Goal: Transaction & Acquisition: Subscribe to service/newsletter

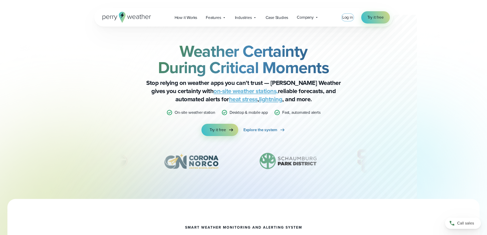
click at [346, 18] on span "Log in" at bounding box center [347, 17] width 11 height 6
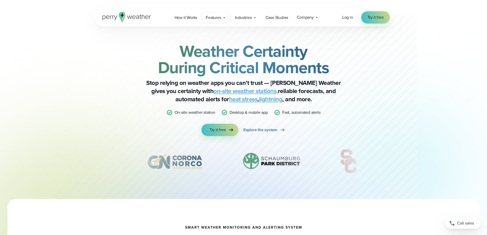
click at [217, 21] on div "Features Explore All Features Explore Perry Weather's on-site weather hardware …" at bounding box center [215, 17] width 29 height 10
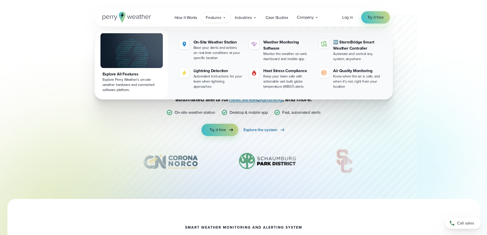
drag, startPoint x: 221, startPoint y: 19, endPoint x: 224, endPoint y: 20, distance: 2.6
click at [223, 20] on div "Features Explore All Features Explore Perry Weather's on-site weather hardware …" at bounding box center [215, 17] width 29 height 10
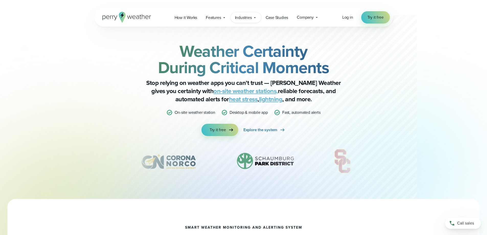
click at [243, 20] on span "Industries" at bounding box center [243, 18] width 17 height 6
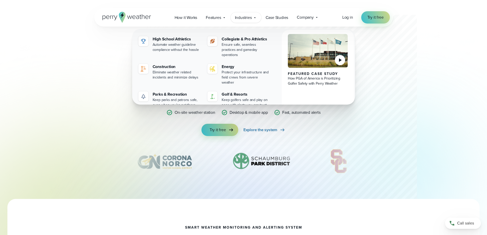
click at [243, 20] on span "Industries" at bounding box center [243, 18] width 17 height 6
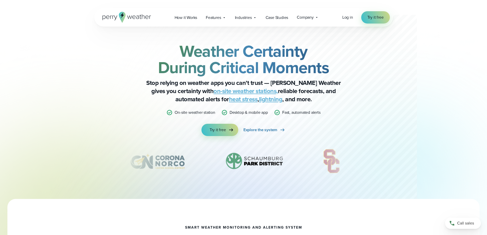
click at [140, 18] on icon at bounding box center [126, 17] width 49 height 11
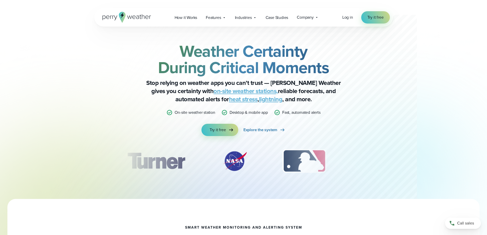
click at [227, 24] on div "Open Menu Log in Try it free How it Works" at bounding box center [243, 17] width 298 height 18
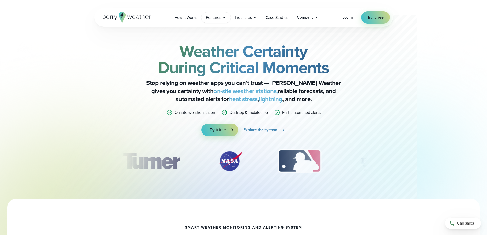
click at [225, 21] on div "Features Explore All Features Explore Perry Weather's on-site weather hardware …" at bounding box center [215, 17] width 29 height 10
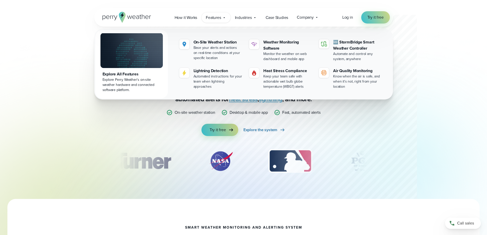
click at [225, 21] on div "Features Explore All Features Explore Perry Weather's on-site weather hardware …" at bounding box center [215, 17] width 29 height 10
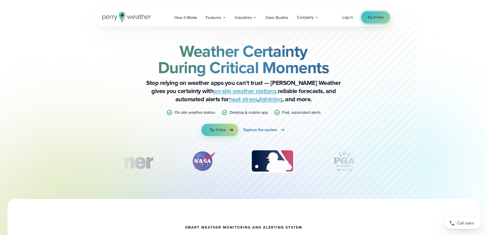
click at [383, 14] on link "Try it free" at bounding box center [375, 17] width 29 height 12
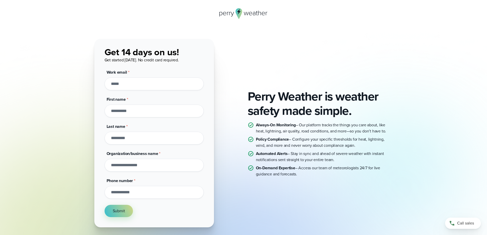
click at [124, 83] on input "Work email *" at bounding box center [153, 83] width 99 height 13
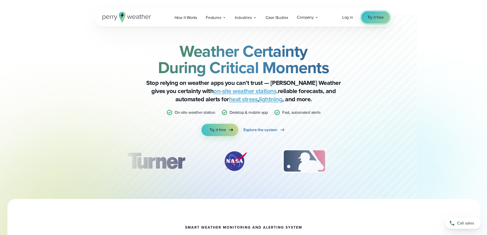
click at [374, 20] on span "Try it free" at bounding box center [375, 17] width 16 height 6
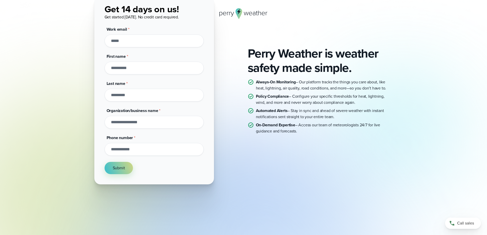
scroll to position [49, 0]
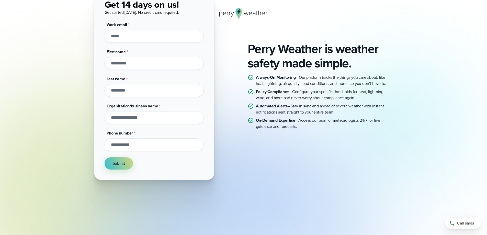
click at [146, 116] on input "Organization/business name *" at bounding box center [153, 117] width 99 height 13
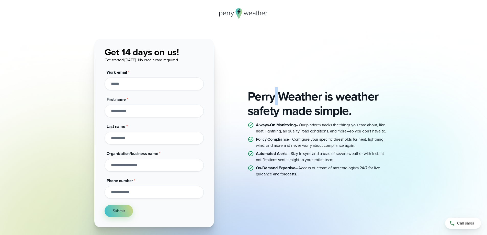
drag, startPoint x: 276, startPoint y: 44, endPoint x: 268, endPoint y: 42, distance: 7.8
click at [277, 43] on div "Perry Weather is weather safety made simple. Always-On Monitoring – Our platfor…" at bounding box center [243, 133] width 298 height 188
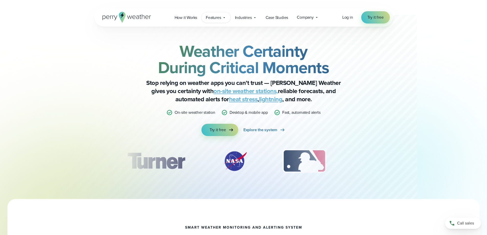
click at [218, 20] on span "Features" at bounding box center [213, 18] width 15 height 6
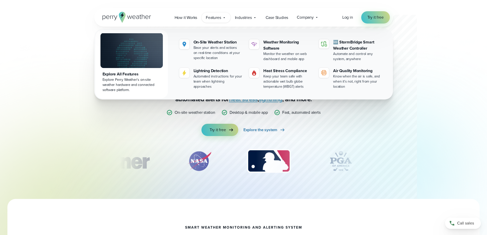
click at [218, 20] on span "Features" at bounding box center [213, 18] width 15 height 6
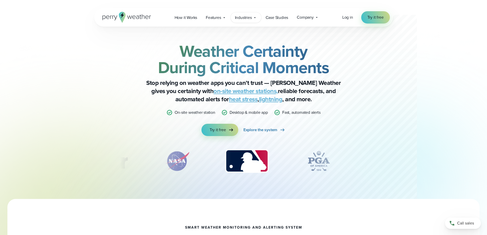
click at [253, 17] on icon at bounding box center [255, 18] width 4 height 4
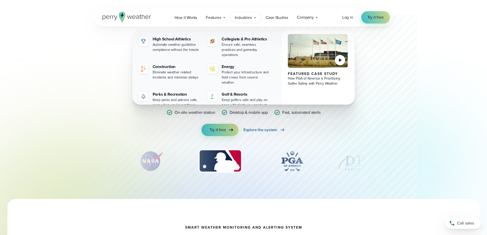
click at [253, 17] on icon at bounding box center [255, 18] width 4 height 4
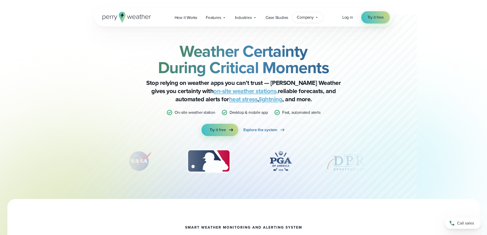
click at [307, 18] on span "Company" at bounding box center [305, 17] width 17 height 6
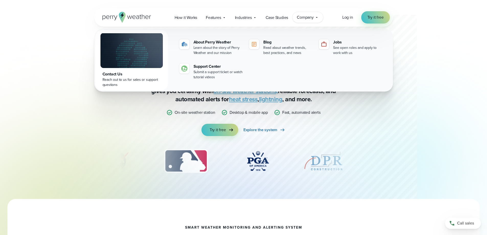
click at [306, 18] on span "Company" at bounding box center [305, 17] width 17 height 6
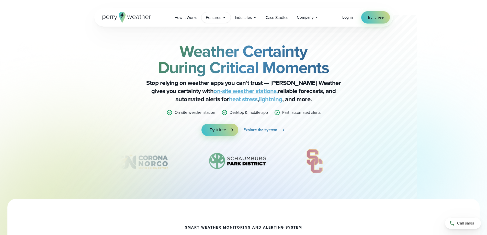
click at [210, 19] on span "Features" at bounding box center [213, 18] width 15 height 6
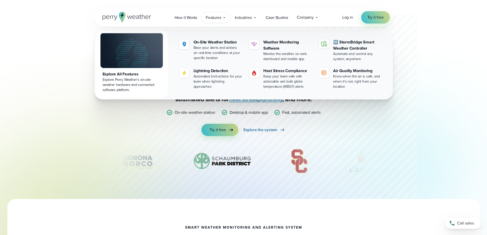
click at [210, 19] on span "Features" at bounding box center [213, 18] width 15 height 6
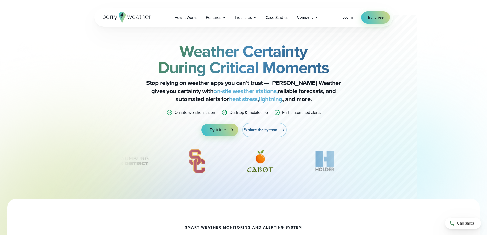
click at [269, 133] on link "Explore the system" at bounding box center [264, 130] width 42 height 12
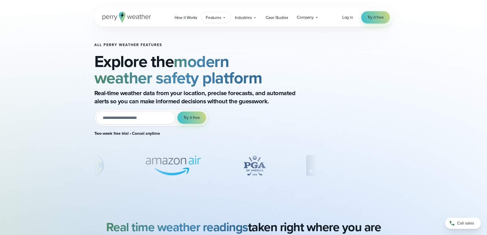
click at [211, 17] on span "Features" at bounding box center [213, 18] width 15 height 6
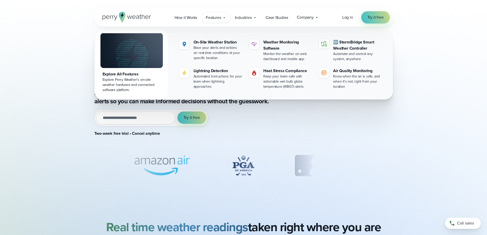
click at [211, 18] on span "Features" at bounding box center [213, 18] width 15 height 6
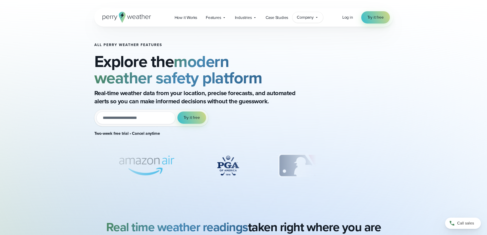
click at [311, 19] on span "Company" at bounding box center [305, 17] width 17 height 6
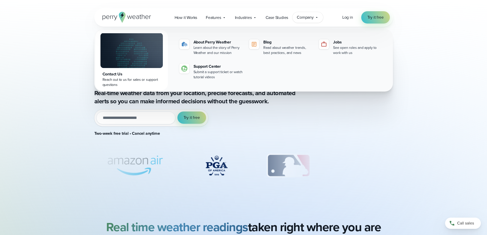
click at [311, 19] on span "Company" at bounding box center [305, 17] width 17 height 6
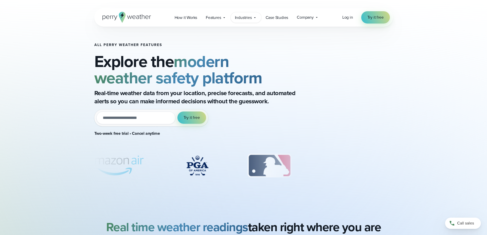
click at [253, 16] on icon at bounding box center [255, 18] width 4 height 4
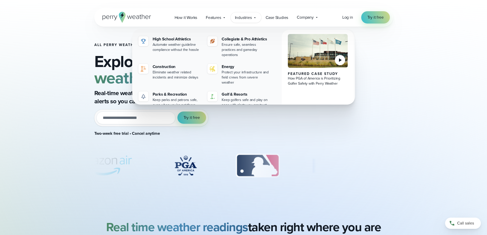
click at [253, 16] on icon at bounding box center [255, 18] width 4 height 4
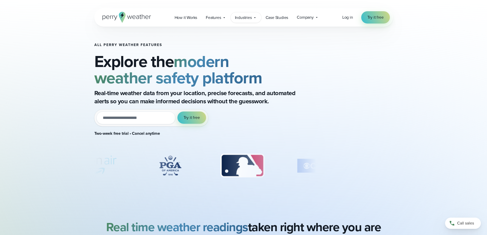
click at [252, 16] on div "Industries Featured Case Study How PGA of America is Prioritizing Golfer Safety…" at bounding box center [245, 17] width 31 height 10
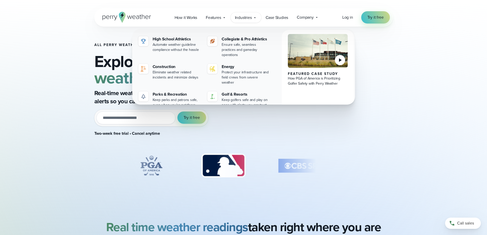
click at [252, 16] on div "Industries Featured Case Study How PGA of America is Prioritizing Golfer Safety…" at bounding box center [245, 17] width 31 height 10
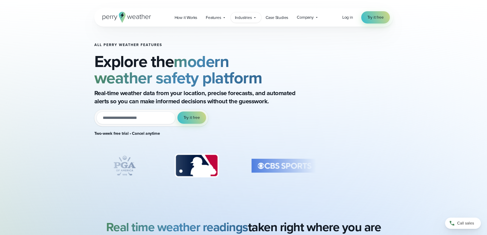
click at [242, 18] on span "Industries" at bounding box center [243, 18] width 17 height 6
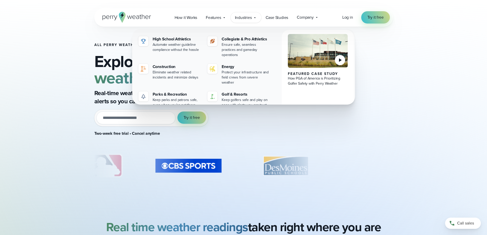
click at [409, 112] on div "All Perry Weather Features Explore the modern weather safety platform Real-time…" at bounding box center [244, 115] width 368 height 177
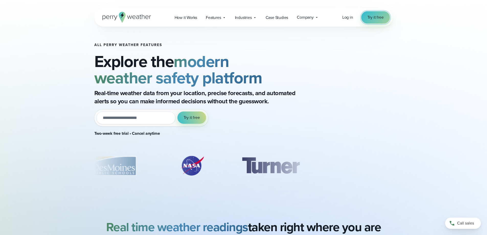
click at [380, 18] on span "Try it free" at bounding box center [375, 17] width 16 height 6
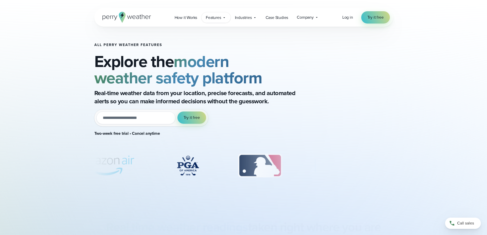
click at [223, 14] on div "Features Explore All Features Explore Perry Weather's on-site weather hardware …" at bounding box center [215, 17] width 29 height 10
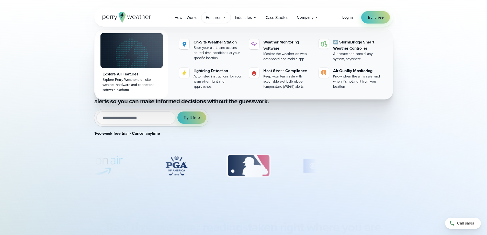
click at [223, 14] on div "Features Explore All Features Explore Perry Weather's on-site weather hardware …" at bounding box center [215, 17] width 29 height 10
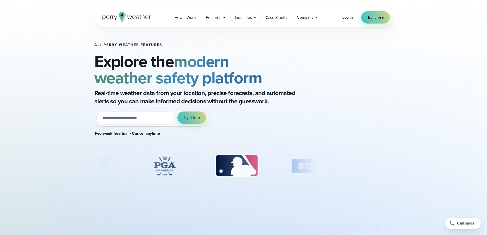
click at [247, 16] on span "Industries" at bounding box center [243, 18] width 17 height 6
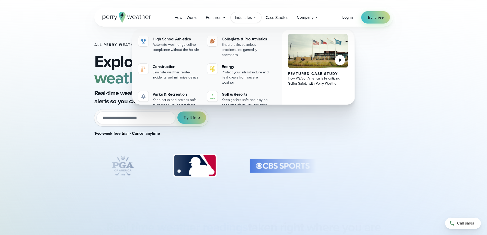
click at [256, 18] on icon at bounding box center [255, 18] width 4 height 4
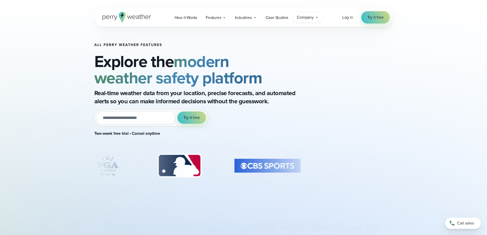
click at [306, 20] on div "Company Contact Us Reach out to us for sales or support questions" at bounding box center [307, 17] width 31 height 11
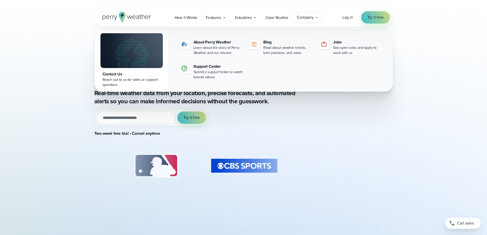
click at [306, 20] on div "Company Contact Us Reach out to us for sales or support questions" at bounding box center [307, 17] width 31 height 11
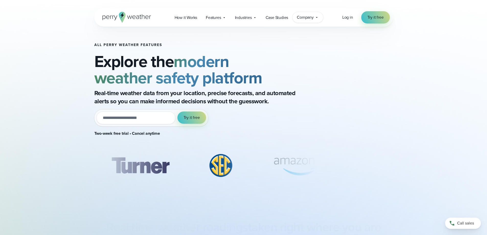
click at [316, 19] on icon at bounding box center [316, 17] width 4 height 4
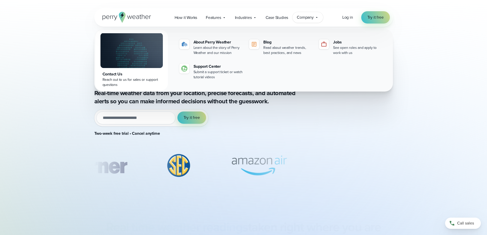
click at [320, 18] on div "Company Contact Us Reach out to us for sales or support questions" at bounding box center [307, 17] width 31 height 11
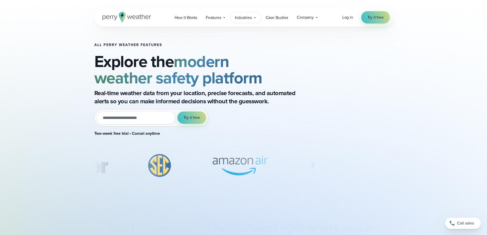
click at [254, 22] on div "Industries Featured Case Study How PGA of America is Prioritizing Golfer Safety…" at bounding box center [245, 17] width 31 height 10
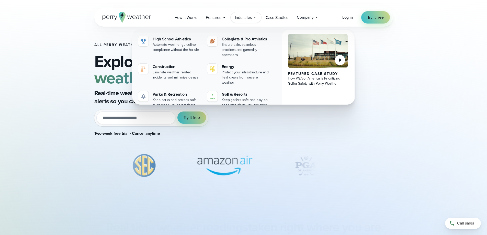
click at [254, 18] on icon at bounding box center [255, 18] width 4 height 4
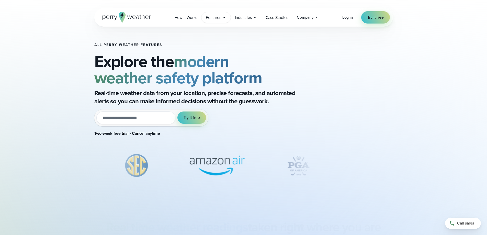
click at [209, 19] on span "Features" at bounding box center [213, 18] width 15 height 6
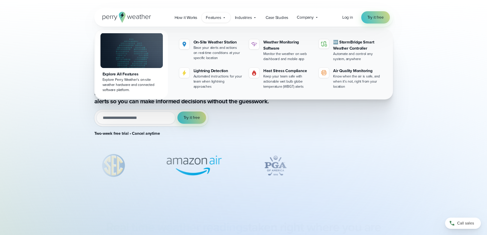
click at [225, 17] on icon at bounding box center [224, 18] width 4 height 4
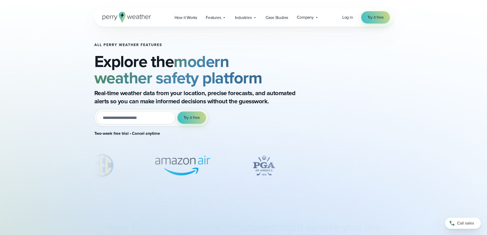
click at [251, 1] on div "All Perry Weather Features Explore the modern weather safety platform Real-time…" at bounding box center [243, 101] width 487 height 203
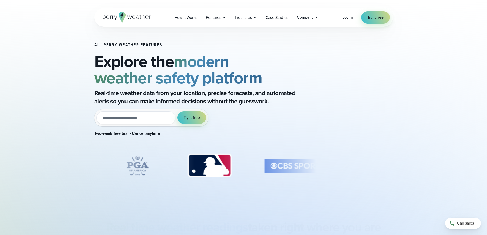
click at [249, 23] on div "Open Menu Log in Try it free How it Works" at bounding box center [243, 17] width 298 height 18
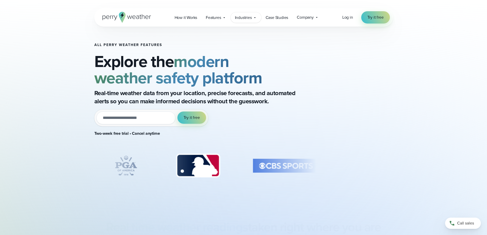
click at [256, 18] on icon at bounding box center [255, 18] width 4 height 4
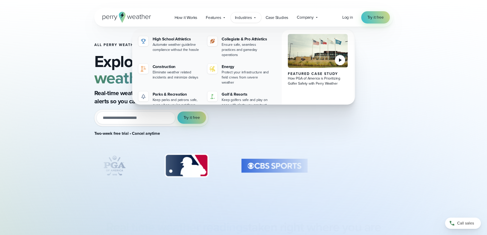
click at [256, 18] on icon at bounding box center [255, 18] width 4 height 4
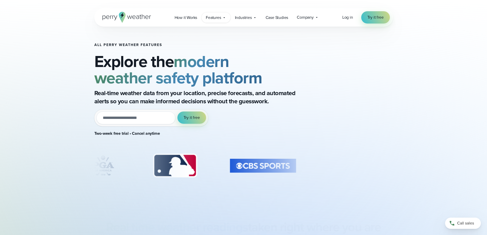
click at [218, 19] on span "Features" at bounding box center [213, 18] width 15 height 6
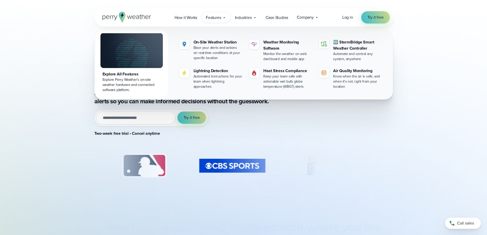
drag, startPoint x: 218, startPoint y: 20, endPoint x: 216, endPoint y: 22, distance: 3.8
click at [216, 22] on div "Features Explore All Features Explore Perry Weather's on-site weather hardware …" at bounding box center [215, 17] width 29 height 10
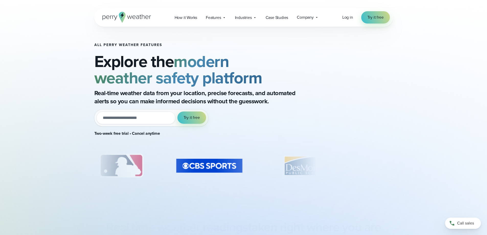
click at [358, 42] on div "All Perry Weather Features Explore the modern weather safety platform Real-time…" at bounding box center [243, 115] width 298 height 177
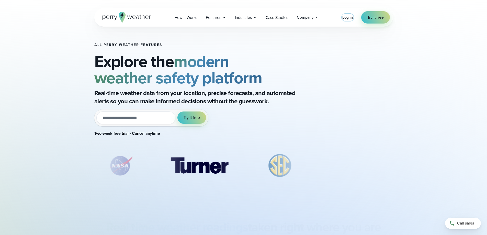
click at [344, 16] on span "Log in" at bounding box center [347, 17] width 11 height 6
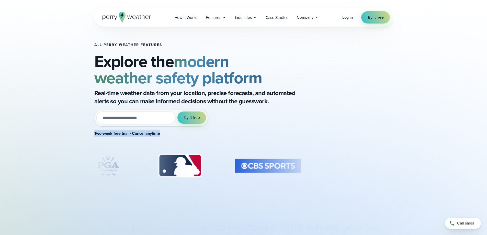
drag, startPoint x: 92, startPoint y: 133, endPoint x: 160, endPoint y: 135, distance: 67.5
click at [160, 135] on div "All Perry Weather Features Explore the modern weather safety platform Real-time…" at bounding box center [244, 115] width 368 height 177
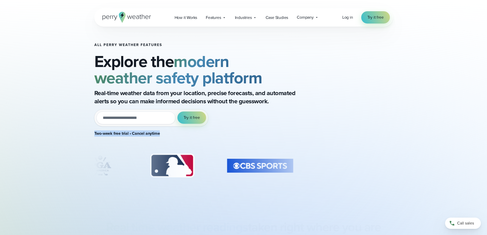
click at [168, 134] on p "Two-week free trial • Cancel anytime" at bounding box center [196, 133] width 204 height 6
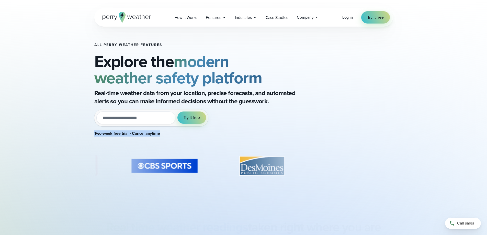
click at [218, 139] on div "All Perry Weather Features Explore the modern weather safety platform Real-time…" at bounding box center [205, 92] width 222 height 98
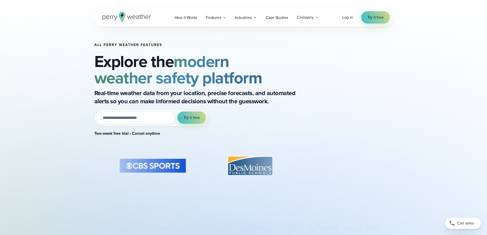
click at [277, 165] on img "8 of 8" at bounding box center [249, 166] width 73 height 26
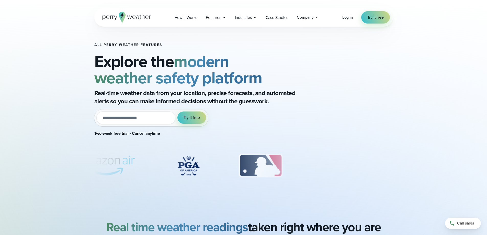
click at [145, 120] on input "email" at bounding box center [135, 117] width 79 height 13
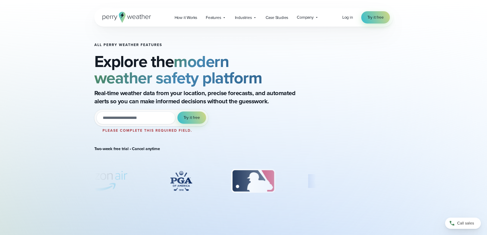
click at [182, 167] on div "All Perry Weather Features Explore the modern weather safety platform Real-time…" at bounding box center [205, 122] width 222 height 159
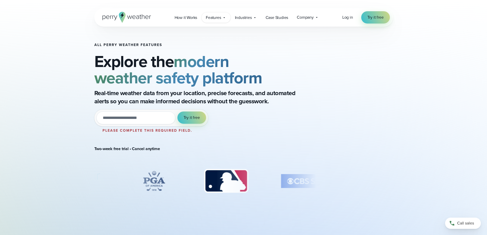
click at [221, 19] on span "Features" at bounding box center [213, 18] width 15 height 6
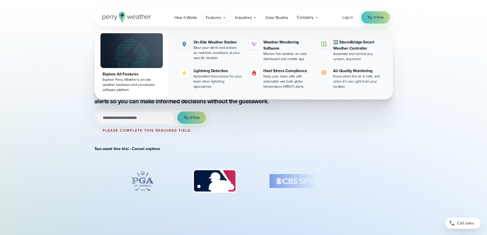
click at [224, 19] on icon at bounding box center [224, 18] width 4 height 4
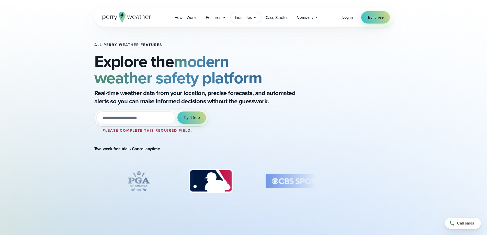
click at [239, 18] on span "Industries" at bounding box center [243, 18] width 17 height 6
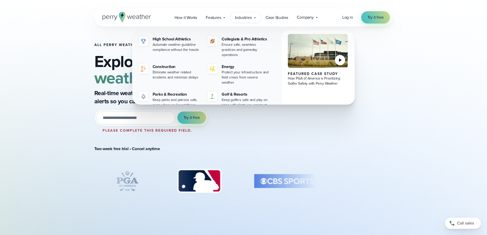
drag, startPoint x: 250, startPoint y: 17, endPoint x: 260, endPoint y: 18, distance: 10.5
click at [250, 18] on span "Industries" at bounding box center [243, 18] width 17 height 6
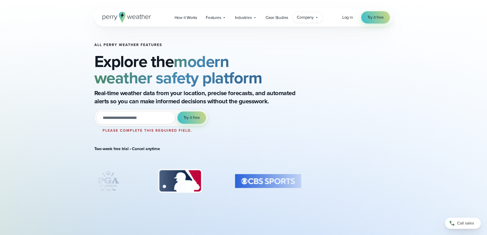
click at [309, 18] on span "Company" at bounding box center [305, 17] width 17 height 6
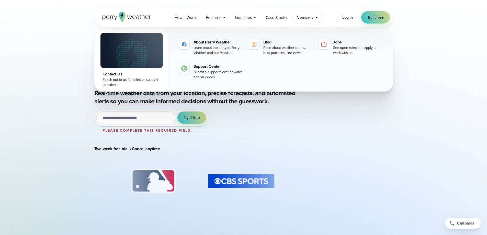
click at [309, 18] on span "Company" at bounding box center [305, 17] width 17 height 6
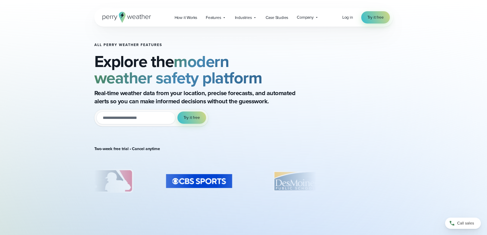
click at [155, 119] on input "email" at bounding box center [135, 117] width 79 height 13
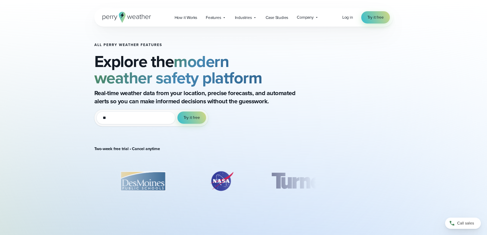
type input "*"
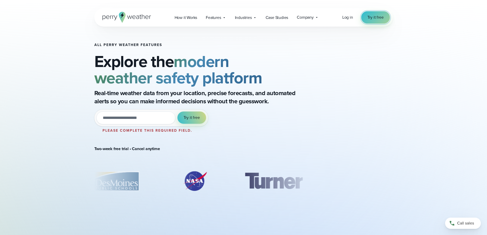
click at [372, 17] on span "Try it free" at bounding box center [375, 17] width 16 height 6
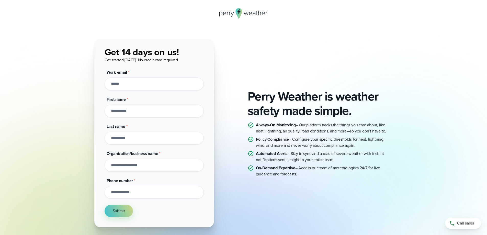
click at [141, 79] on input "Work email *" at bounding box center [153, 83] width 99 height 13
drag, startPoint x: 186, startPoint y: 55, endPoint x: 170, endPoint y: 60, distance: 17.3
click at [186, 55] on p "Get 14 days on us! Get started [DATE]. No credit card required." at bounding box center [153, 56] width 99 height 14
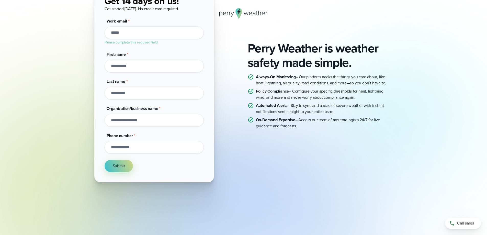
click at [126, 40] on li "Please complete this required field." at bounding box center [153, 42] width 99 height 6
click at [127, 37] on input "Work email *" at bounding box center [153, 32] width 99 height 13
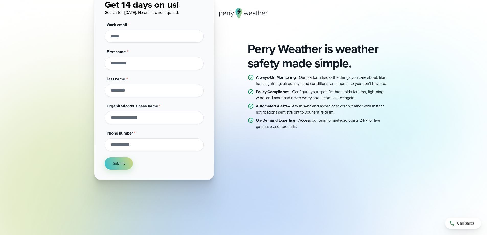
click at [127, 33] on input "Work email *" at bounding box center [153, 36] width 99 height 13
type input "*"
type input "**********"
click at [130, 64] on input "First name *" at bounding box center [153, 63] width 99 height 13
type input "****"
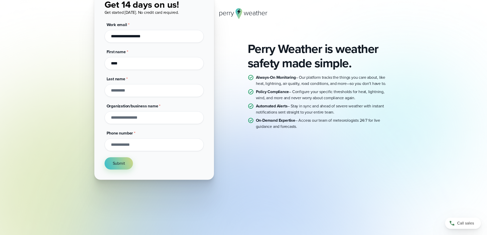
click at [144, 91] on input "Last name *" at bounding box center [153, 90] width 99 height 13
type input "********"
drag, startPoint x: 137, startPoint y: 125, endPoint x: 140, endPoint y: 123, distance: 3.3
click at [138, 124] on input "Organization/business name *" at bounding box center [153, 117] width 99 height 13
type input "**********"
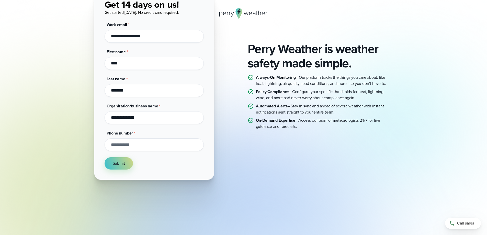
click at [149, 146] on input "Phone number *" at bounding box center [153, 144] width 99 height 13
type input "**********"
click at [115, 161] on button "Submit" at bounding box center [118, 163] width 29 height 12
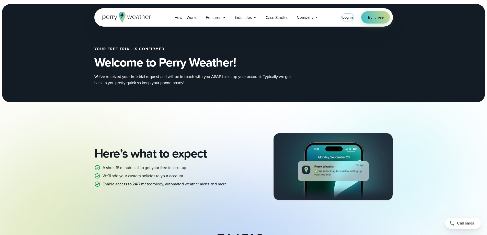
click at [351, 20] on span "Log in" at bounding box center [347, 17] width 11 height 6
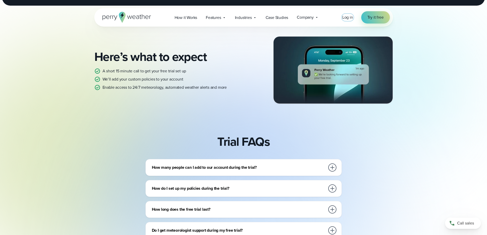
scroll to position [128, 0]
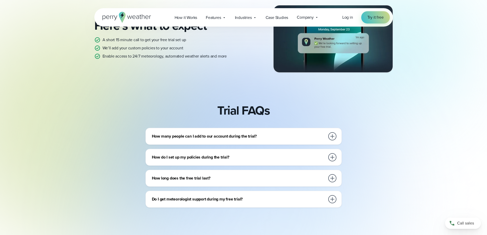
click at [308, 134] on h3 "How many people can I add to our account during the trial?" at bounding box center [238, 136] width 173 height 6
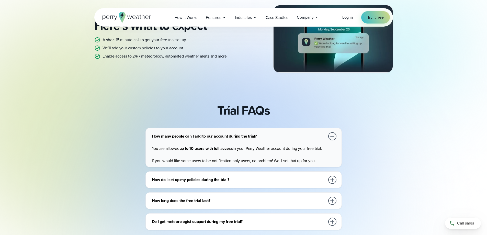
click at [308, 134] on h3 "How many people can I add to our account during the trial?" at bounding box center [238, 136] width 173 height 6
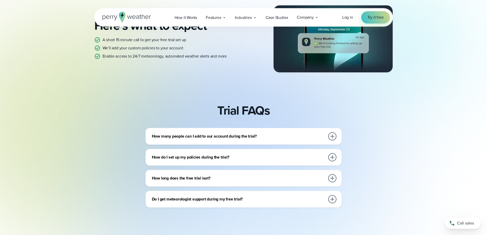
click at [278, 180] on h3 "How long does the free trial last?" at bounding box center [238, 178] width 173 height 6
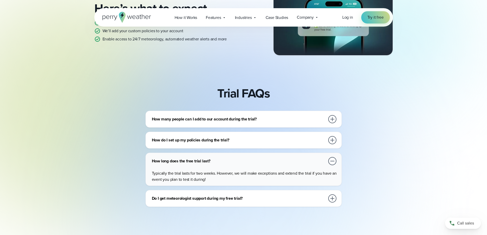
scroll to position [153, 0]
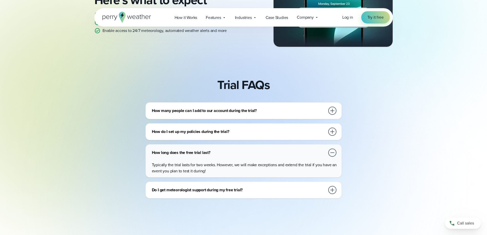
click at [273, 154] on h3 "How long does the free trial last?" at bounding box center [238, 152] width 173 height 6
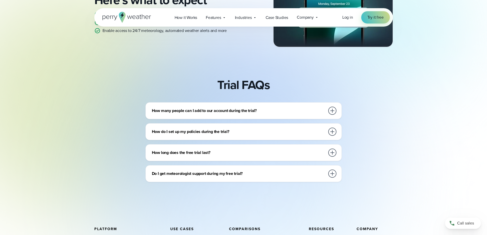
click at [229, 177] on div "Do I get meteorologist support during my free trial?" at bounding box center [244, 173] width 185 height 10
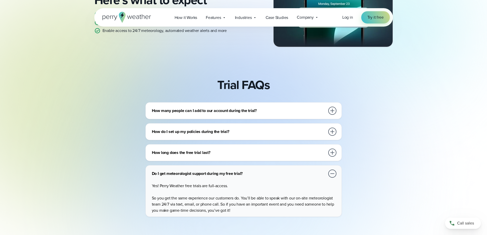
click at [237, 176] on h3 "Do I get meteorologist support during my free trial?" at bounding box center [238, 173] width 173 height 6
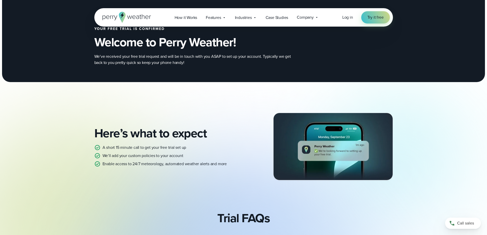
scroll to position [0, 0]
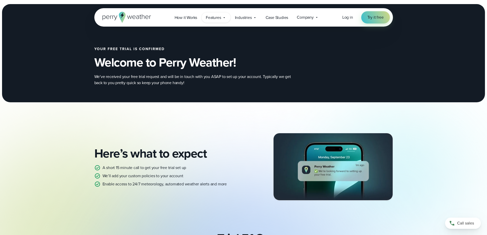
click at [216, 18] on span "Features" at bounding box center [213, 18] width 15 height 6
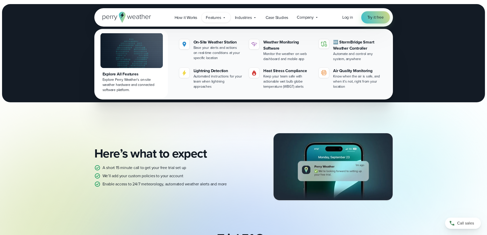
click at [216, 18] on span "Features" at bounding box center [213, 18] width 15 height 6
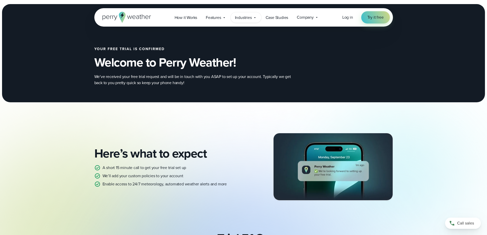
click at [256, 21] on div "Industries Featured Case Study How PGA of America is Prioritizing Golfer Safety…" at bounding box center [245, 17] width 31 height 10
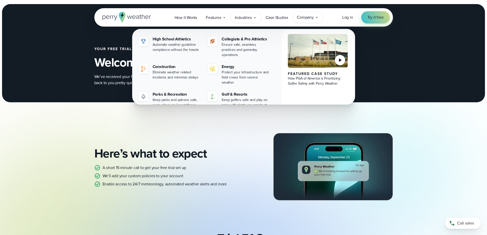
click at [299, 22] on div "Company Contact Us Reach out to us for sales or support questions" at bounding box center [307, 17] width 31 height 11
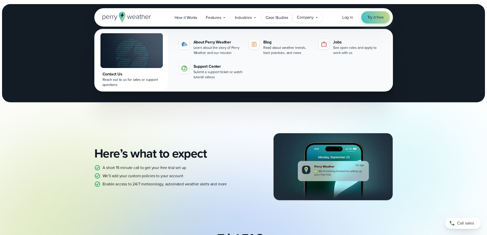
click at [288, 20] on span "Case Studies" at bounding box center [276, 18] width 23 height 6
